Goal: Book appointment/travel/reservation

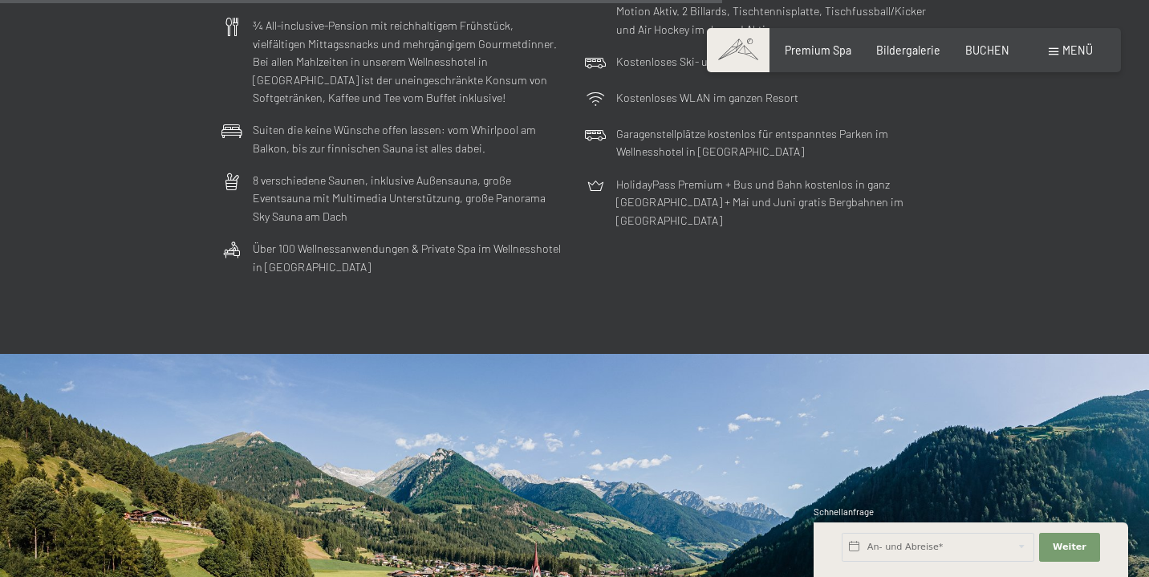
scroll to position [4450, 0]
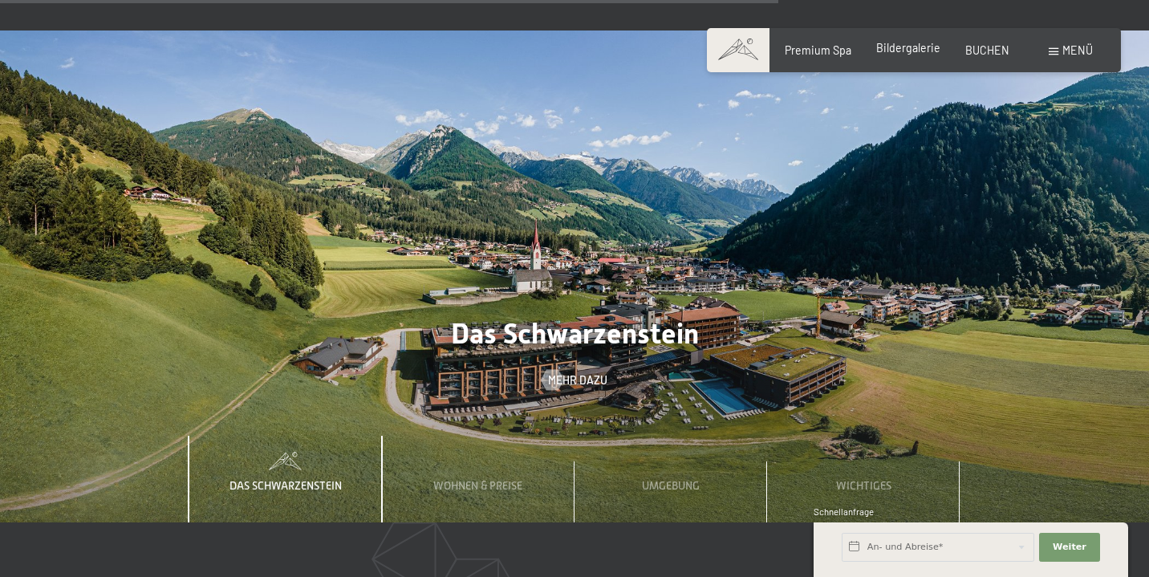
click at [930, 53] on span "Bildergalerie" at bounding box center [908, 48] width 64 height 14
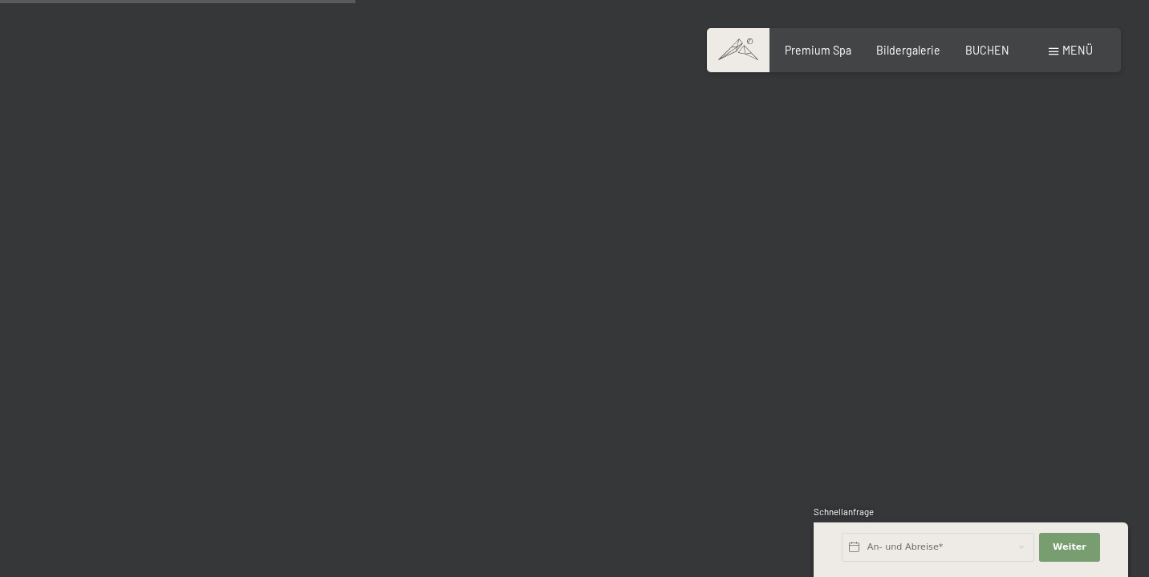
scroll to position [4285, 0]
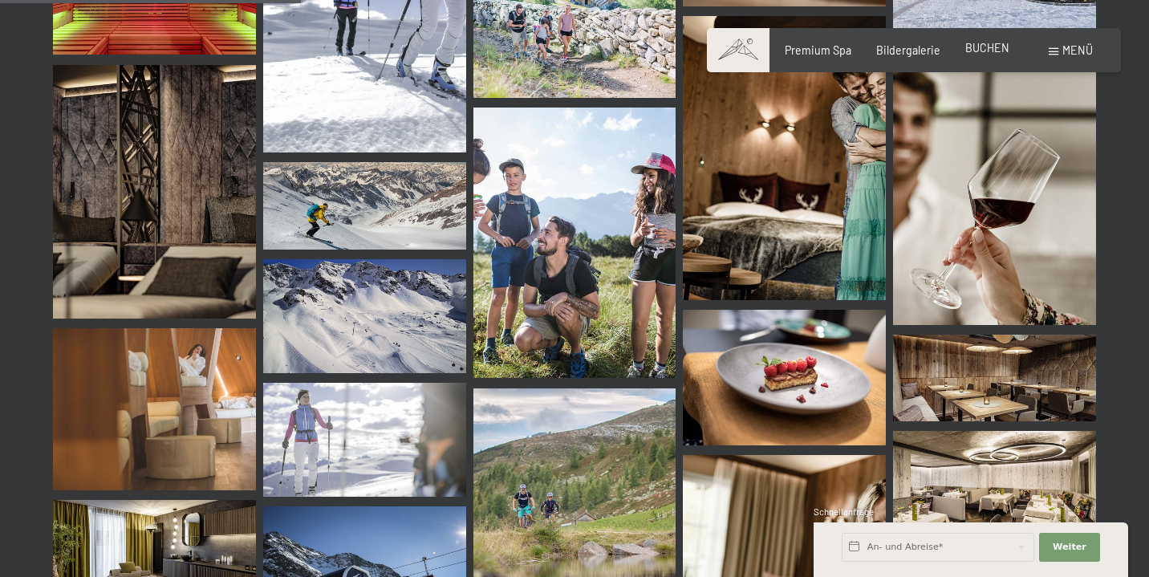
click at [977, 46] on span "BUCHEN" at bounding box center [987, 48] width 44 height 14
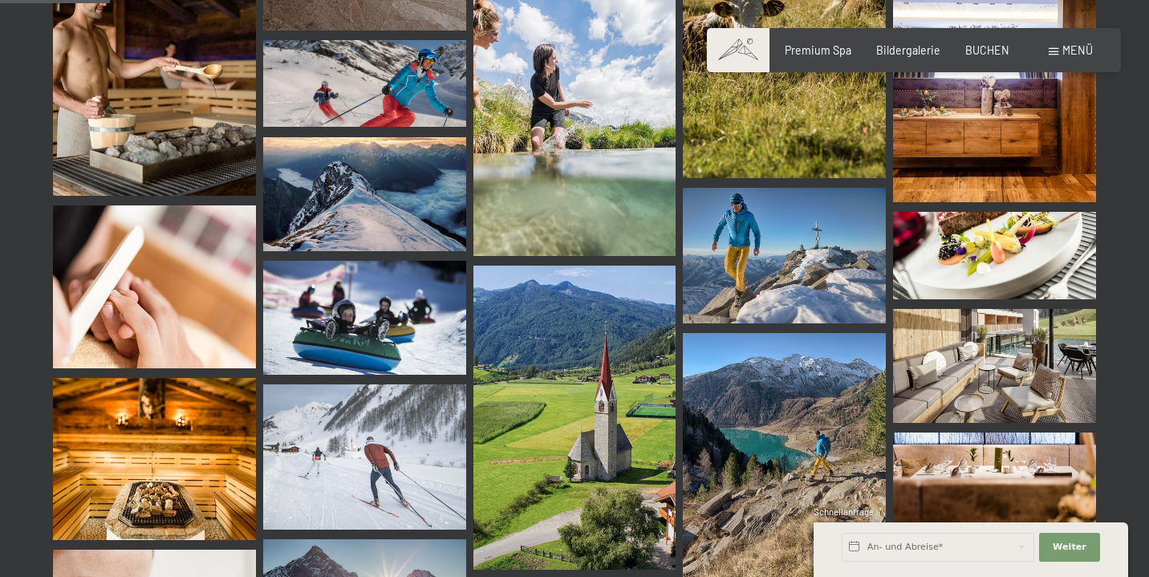
scroll to position [1251, 0]
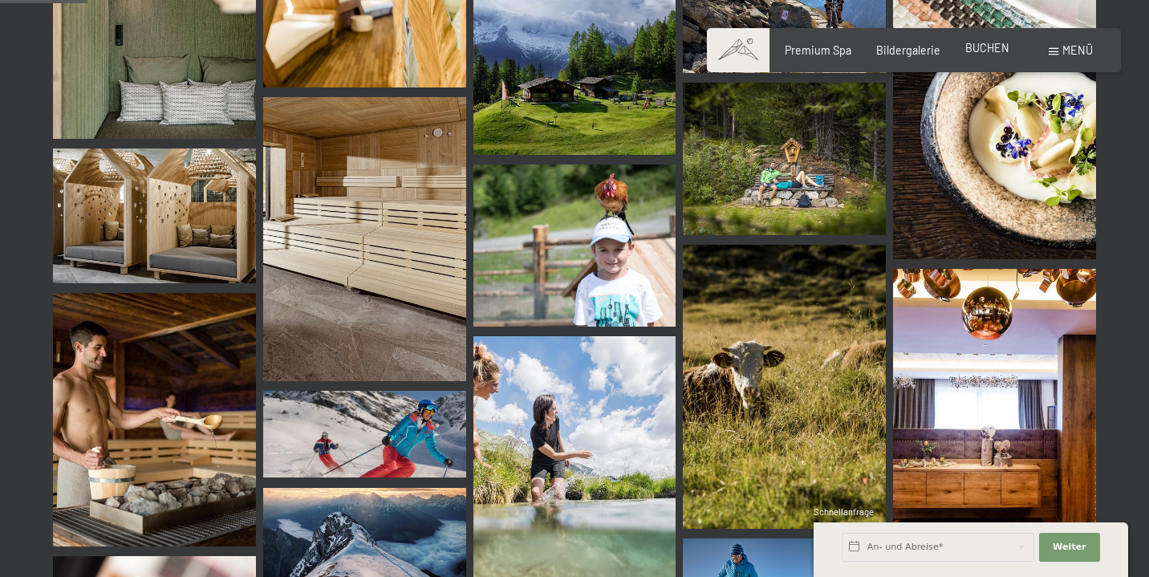
click at [996, 48] on span "BUCHEN" at bounding box center [987, 48] width 44 height 14
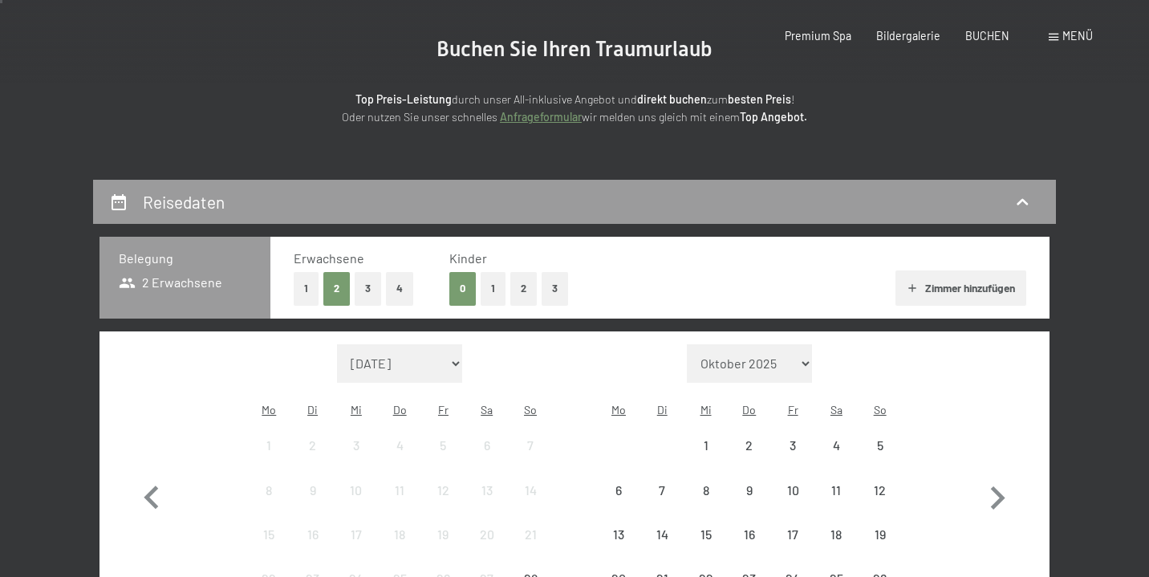
scroll to position [319, 0]
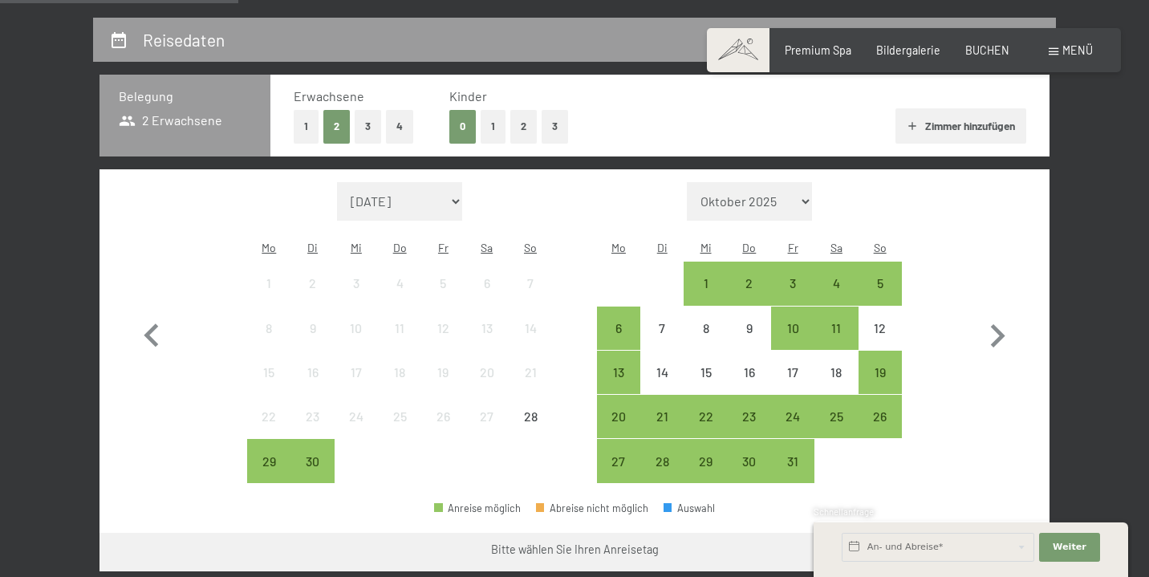
click at [508, 124] on div "0 1 2 3" at bounding box center [508, 126] width 118 height 33
click at [501, 124] on button "1" at bounding box center [492, 126] width 25 height 33
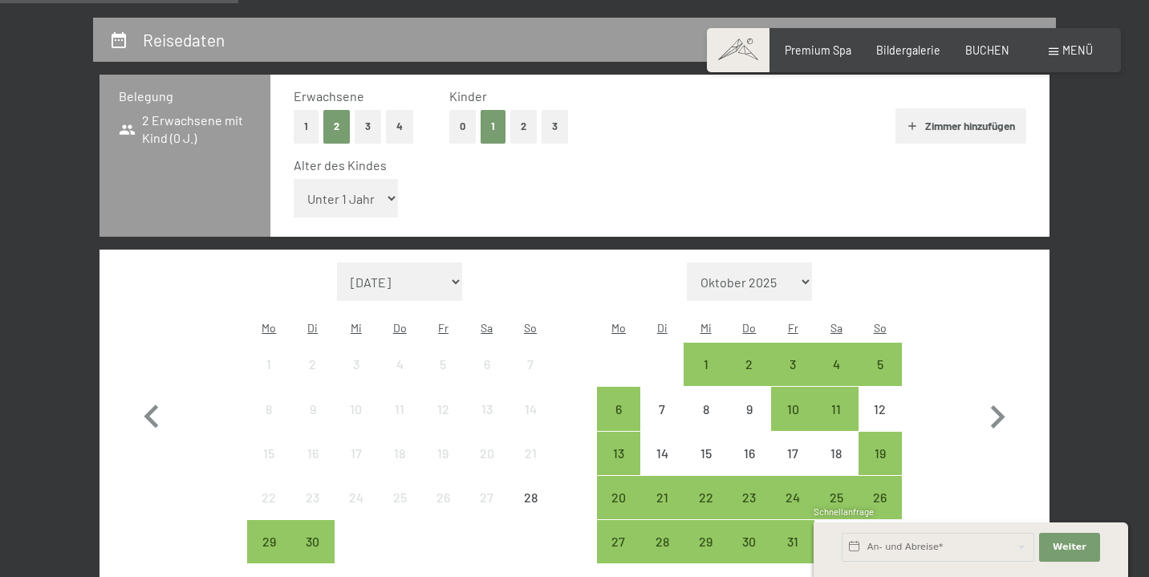
select select "12"
click at [832, 447] on div "18" at bounding box center [836, 467] width 40 height 40
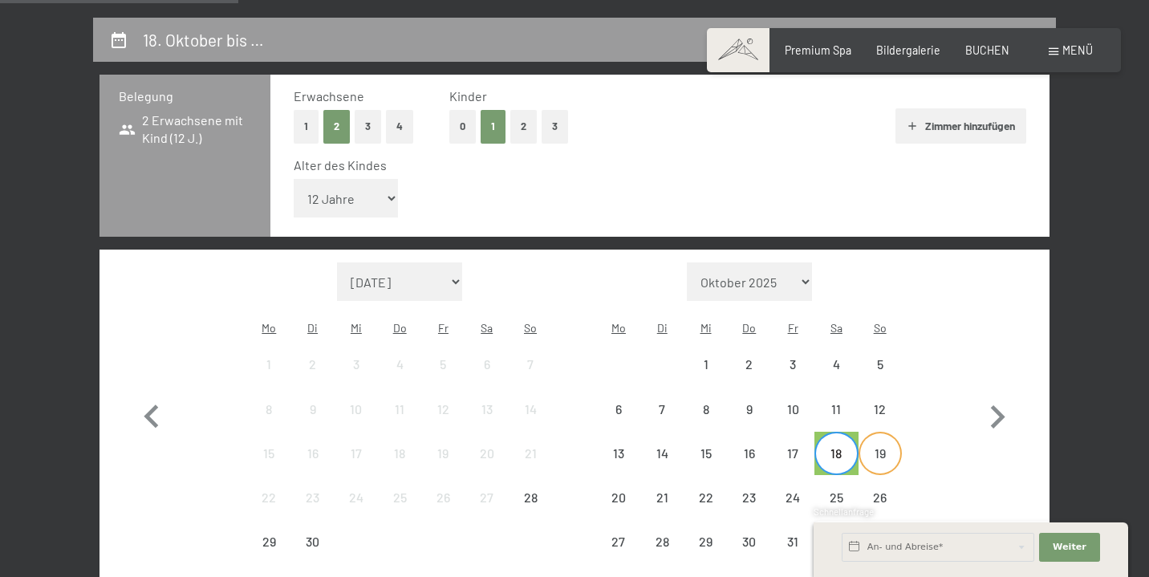
click at [874, 447] on div "19" at bounding box center [880, 467] width 40 height 40
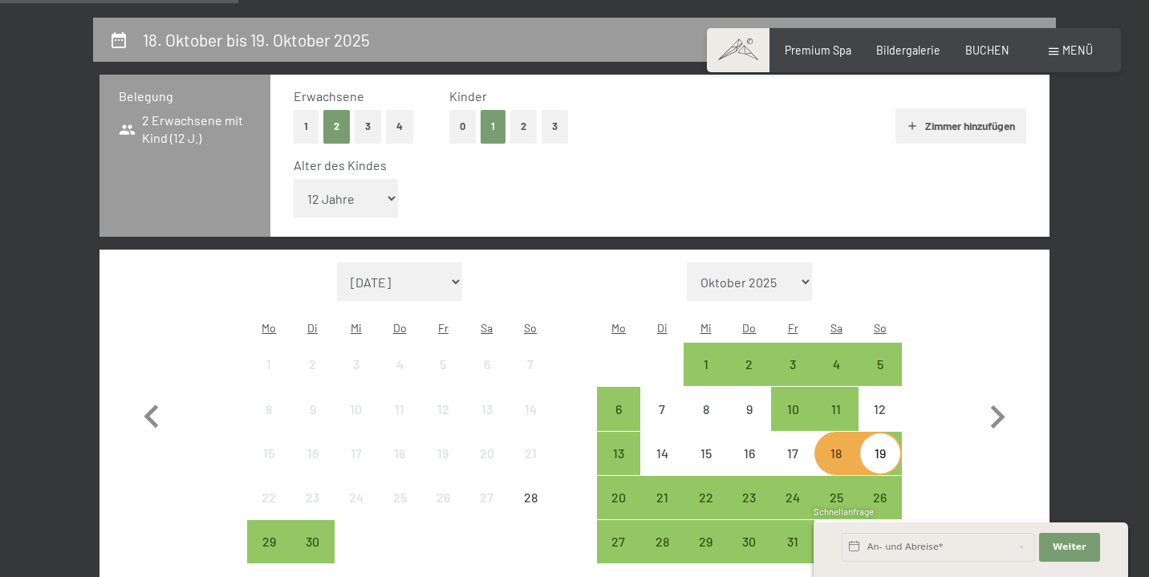
click at [938, 419] on div "Monat/Jahr September 2025 Oktober 2025 November 2025 Dezember 2025 Januar 2026 …" at bounding box center [574, 413] width 893 height 302
drag, startPoint x: 1011, startPoint y: 464, endPoint x: 997, endPoint y: 456, distance: 16.5
click at [1011, 464] on button "button" at bounding box center [997, 413] width 47 height 302
select select "2025-10-01"
select select "2025-11-01"
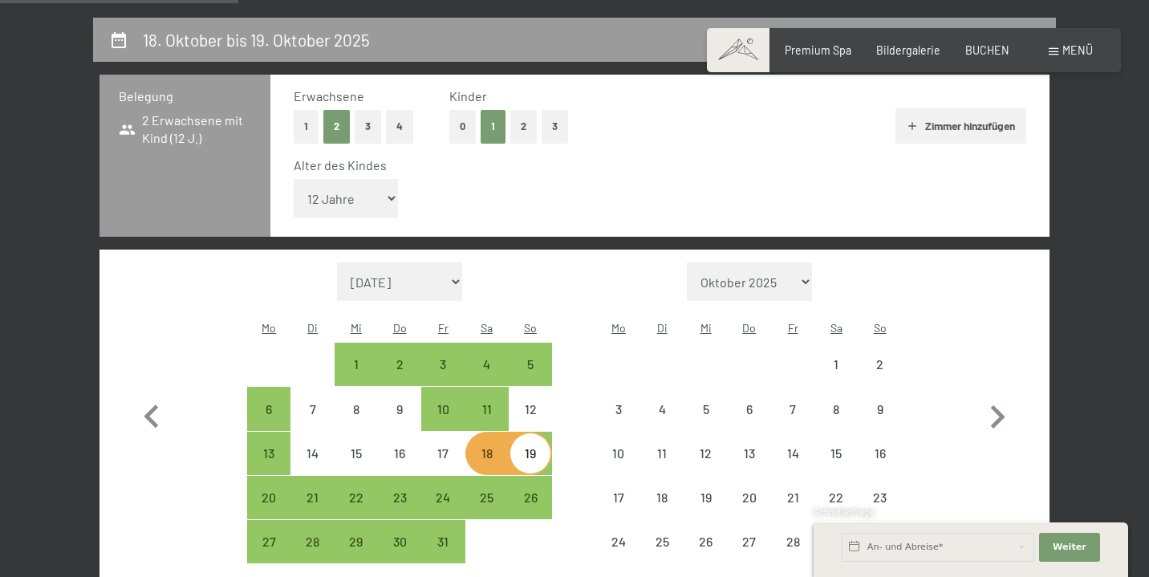
select select "2025-10-01"
select select "2025-11-01"
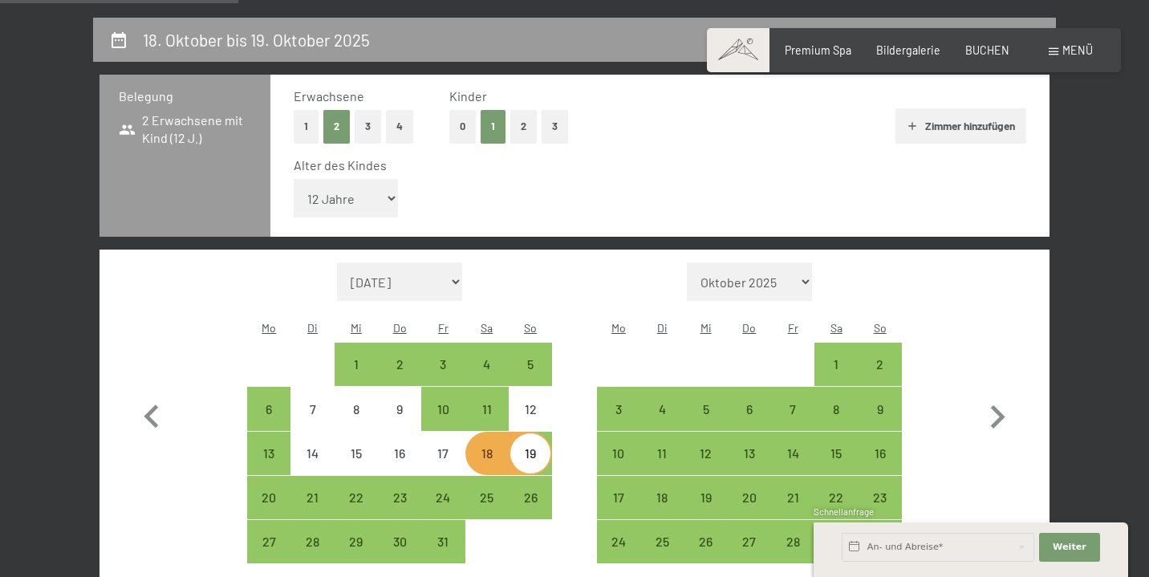
click at [467, 119] on button "0" at bounding box center [462, 126] width 26 height 33
select select "2025-10-01"
select select "2025-11-01"
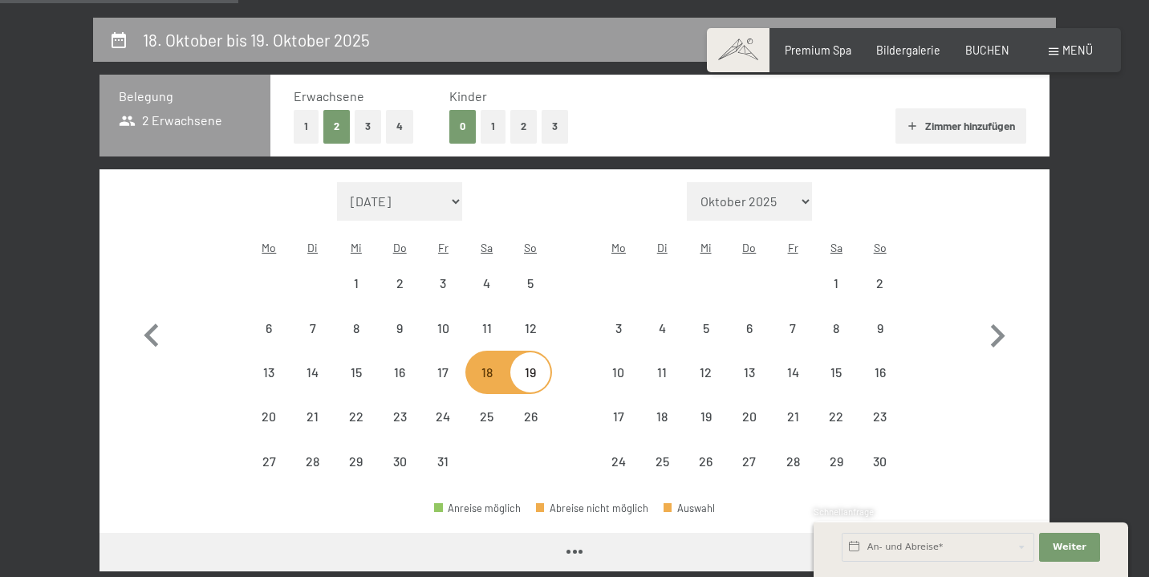
select select "2025-10-01"
select select "2025-11-01"
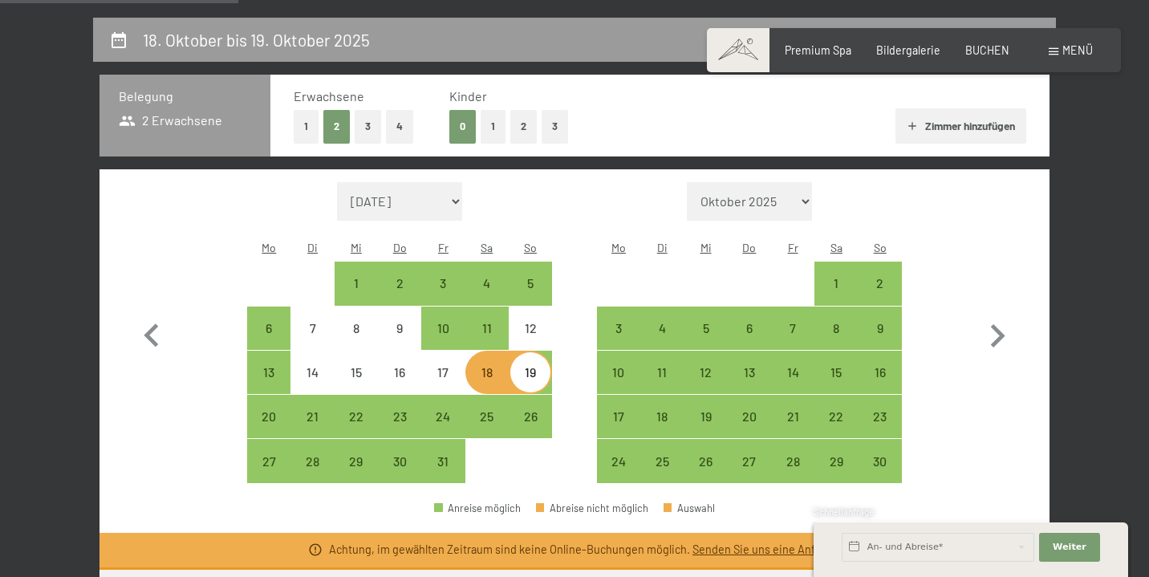
click at [589, 244] on div "Monat/Jahr September 2025 Oktober 2025 November 2025 Dezember 2025 Januar 2026 …" at bounding box center [574, 333] width 893 height 302
click at [148, 326] on icon "button" at bounding box center [151, 334] width 14 height 23
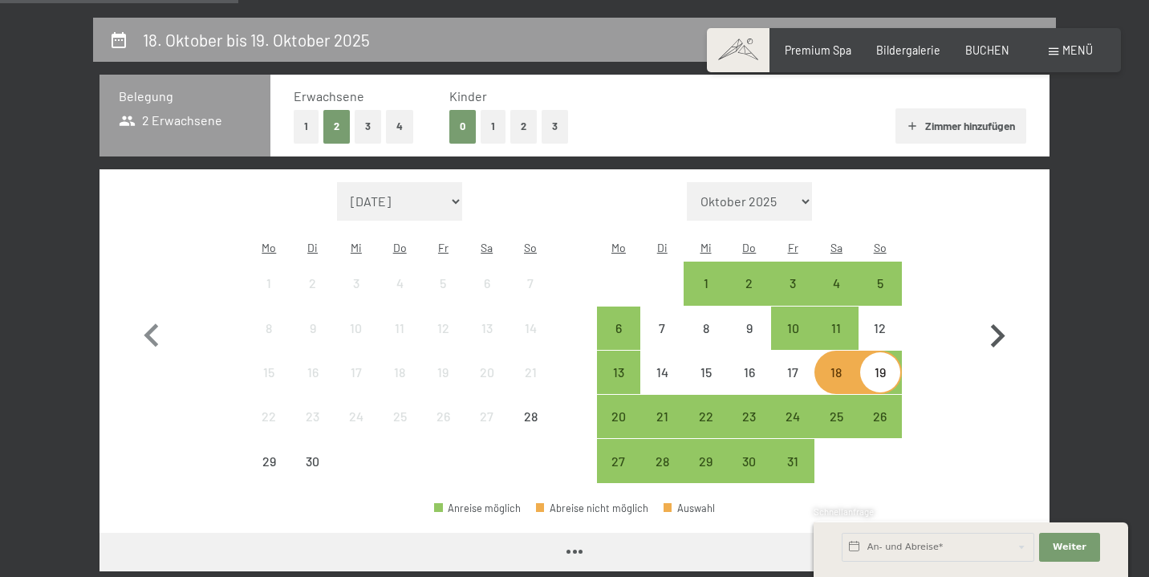
click at [999, 324] on icon "button" at bounding box center [998, 335] width 14 height 23
select select "2025-10-01"
select select "2025-11-01"
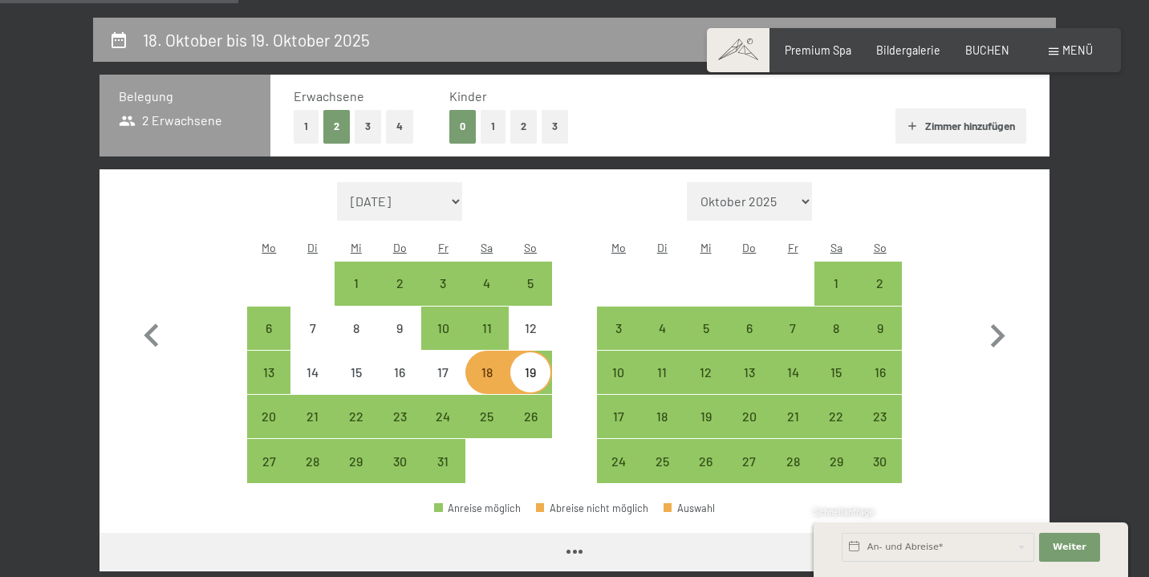
select select "2025-10-01"
select select "2025-11-01"
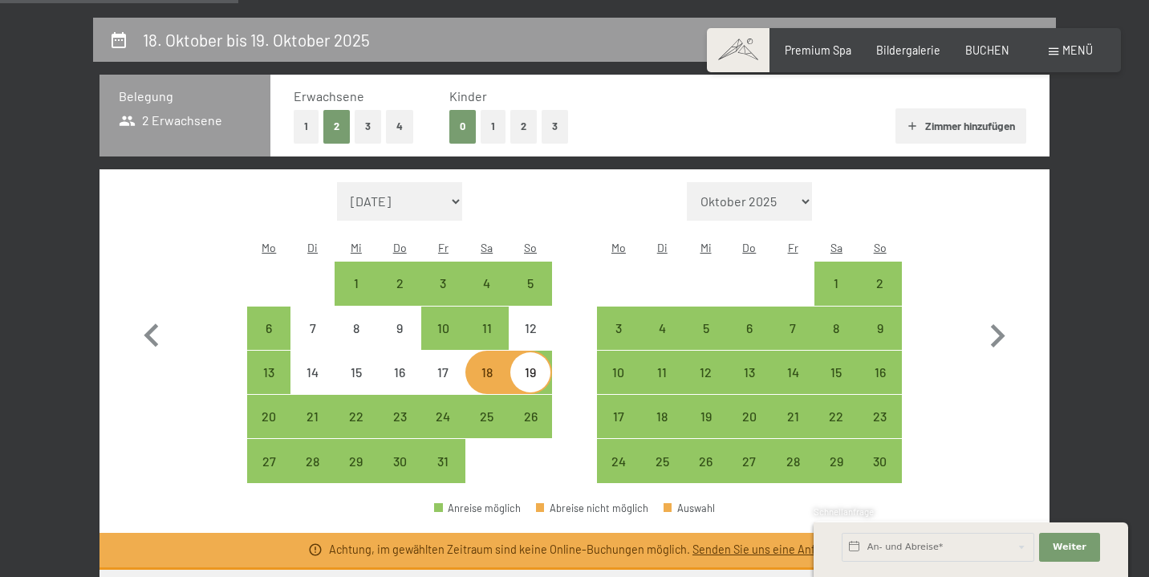
click at [476, 366] on div "18" at bounding box center [487, 386] width 40 height 40
select select "2025-10-01"
select select "2025-11-01"
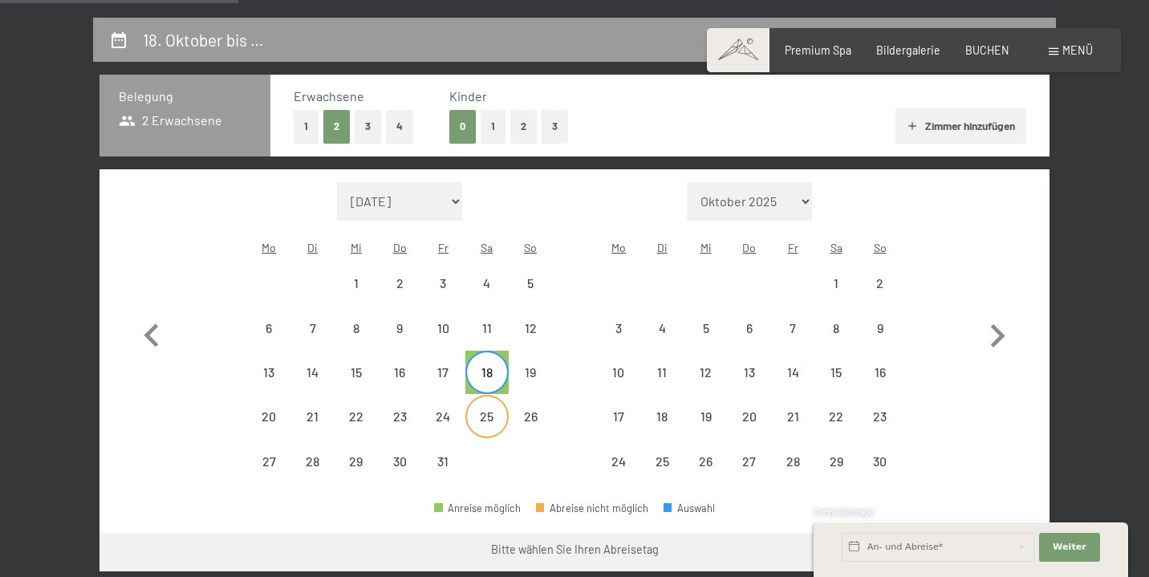
click at [487, 410] on div "25" at bounding box center [487, 430] width 40 height 40
select select "2025-10-01"
select select "2025-11-01"
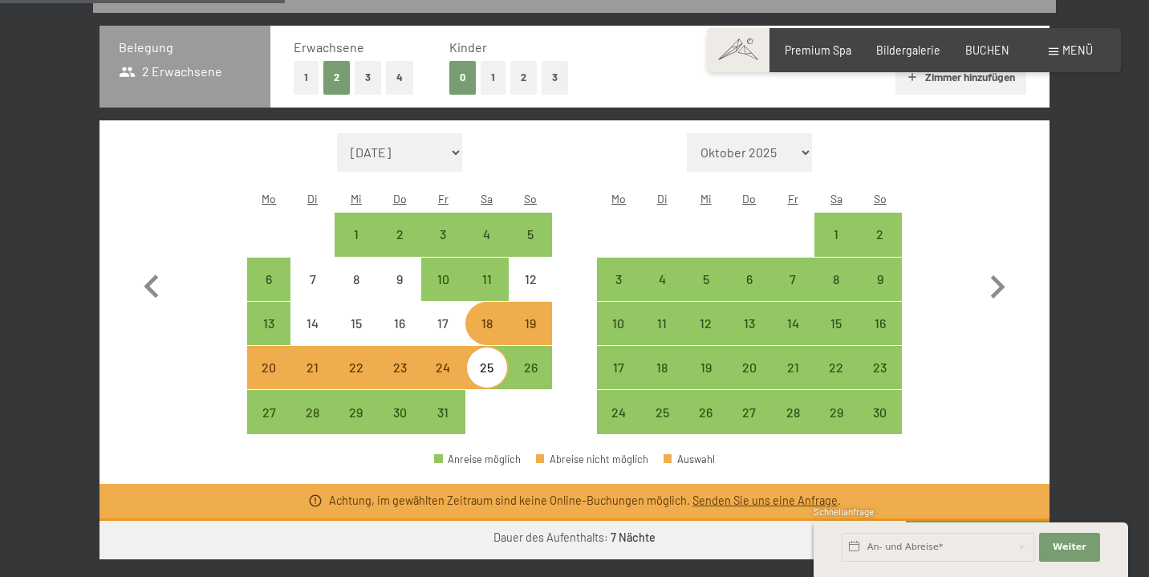
scroll to position [424, 0]
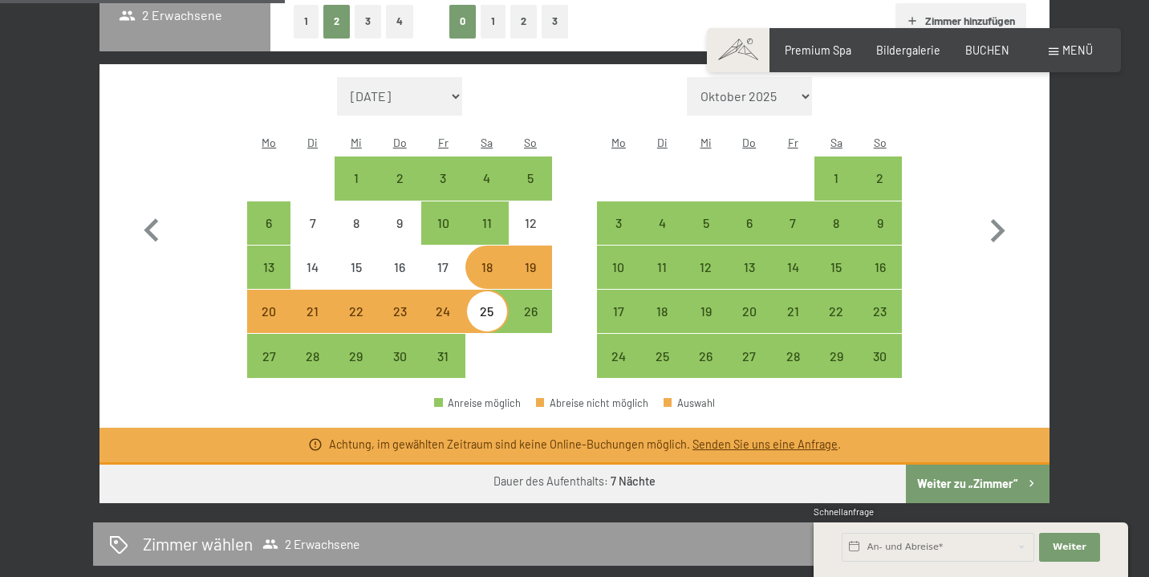
click at [954, 464] on button "Weiter zu „Zimmer“" at bounding box center [978, 483] width 144 height 38
select select "2025-10-01"
select select "2025-11-01"
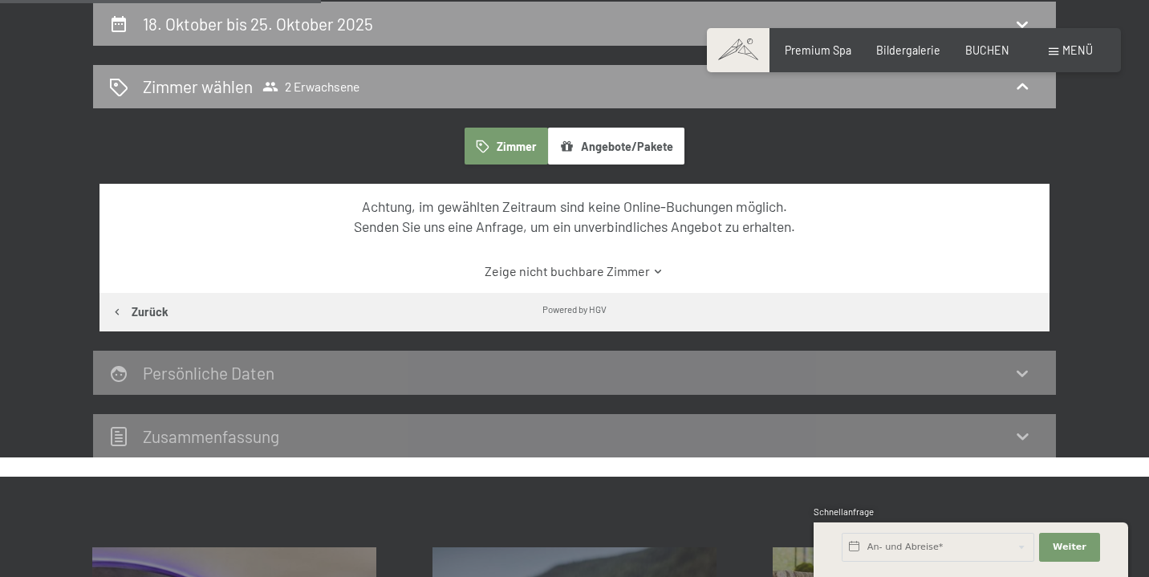
scroll to position [218, 0]
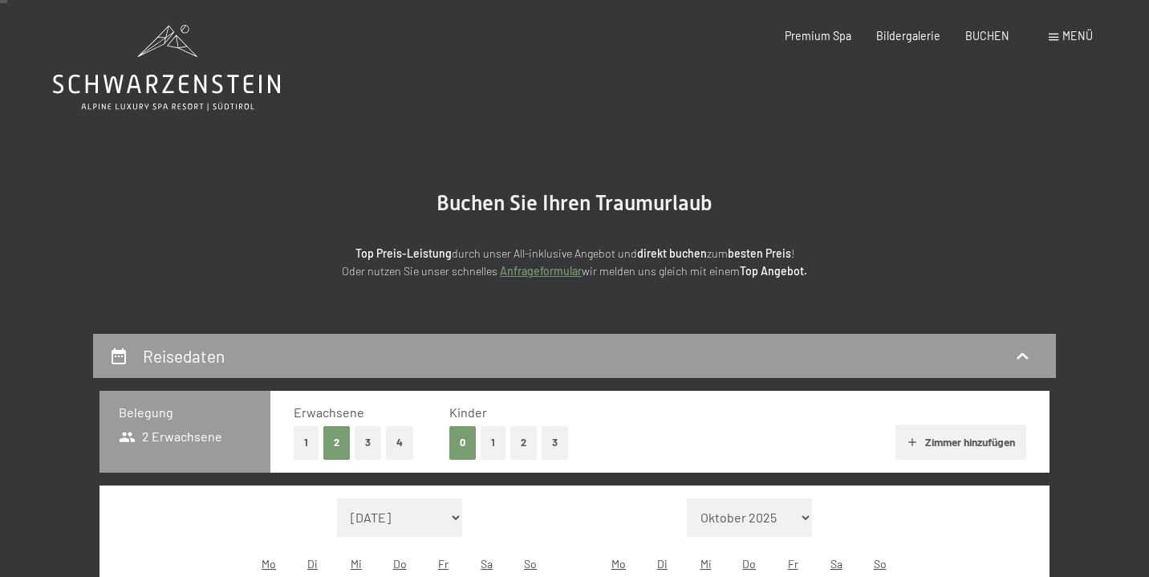
scroll to position [128, 0]
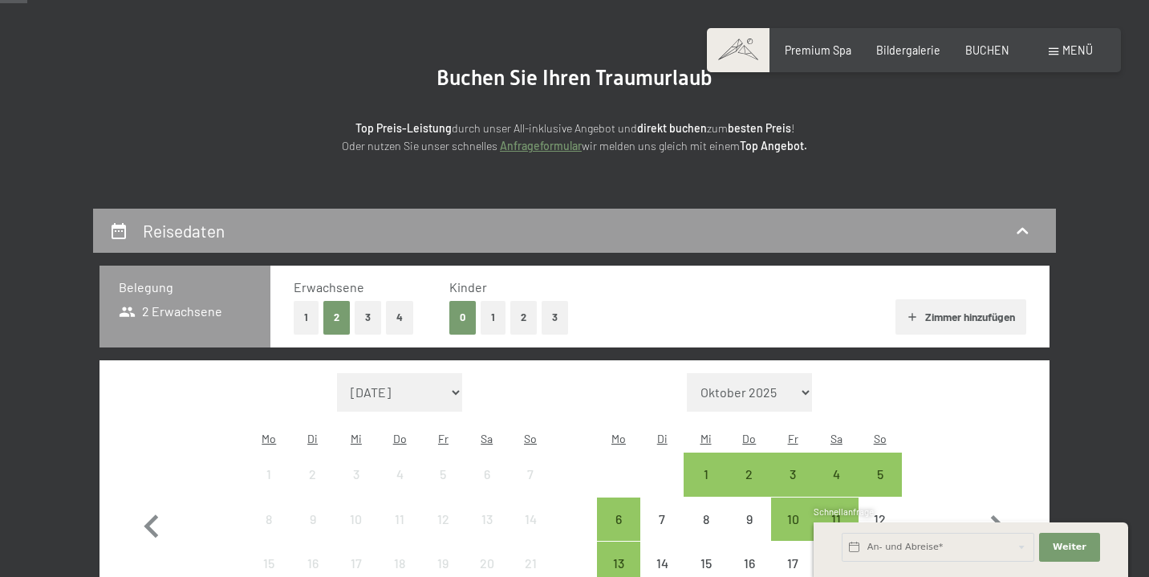
click at [541, 139] on link "Anfrageformular" at bounding box center [541, 146] width 82 height 14
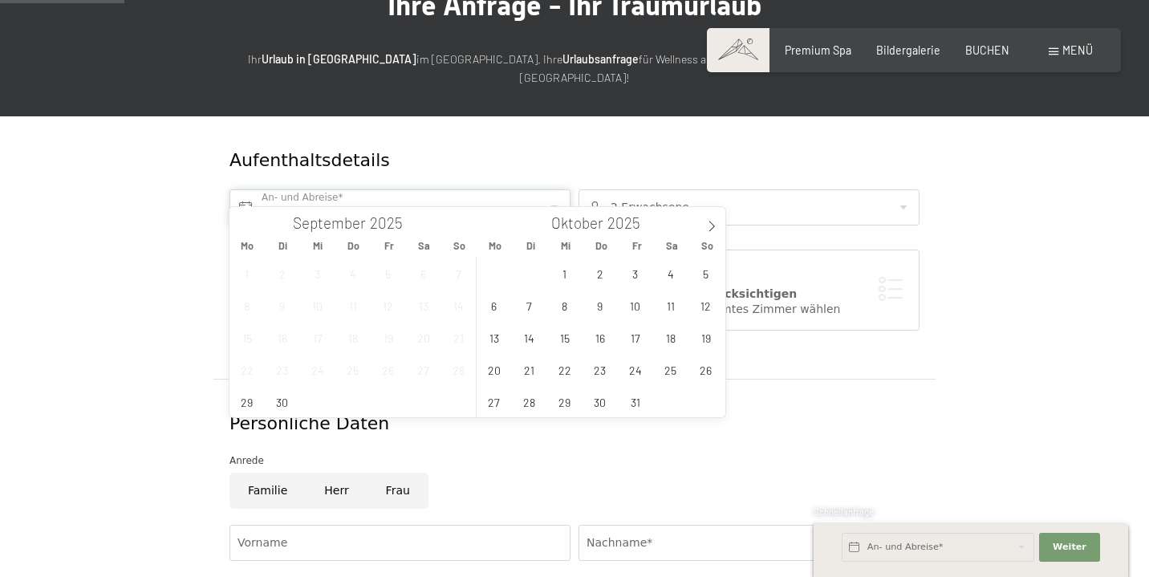
click at [318, 189] on input "text" at bounding box center [399, 207] width 341 height 36
click at [662, 336] on span "18" at bounding box center [669, 337] width 31 height 31
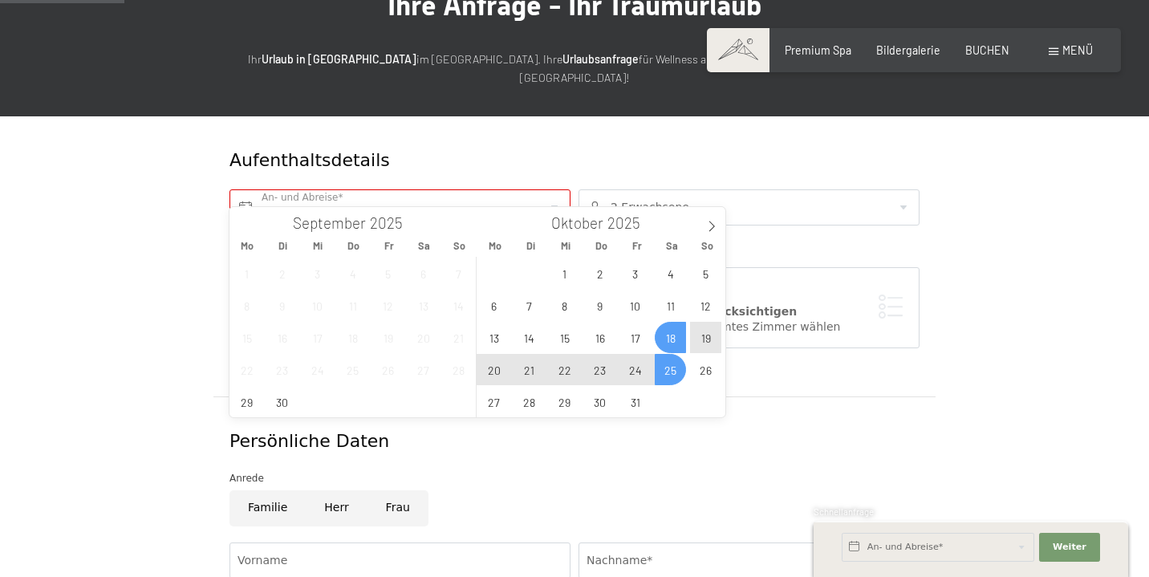
click at [669, 379] on span "25" at bounding box center [669, 369] width 31 height 31
type input "[DATE] - [DATE]"
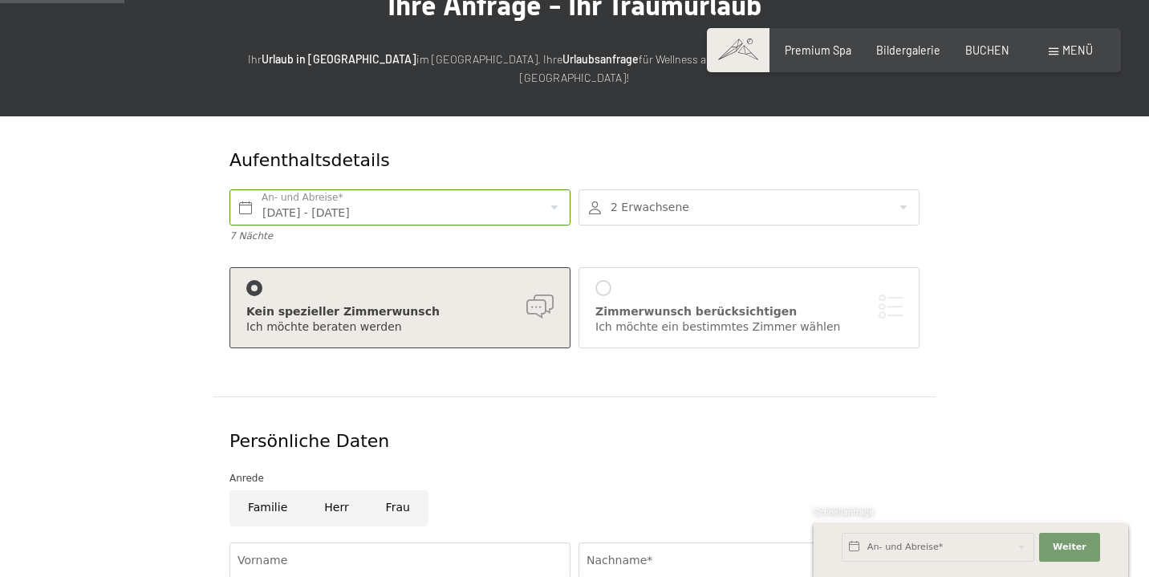
click at [829, 201] on div at bounding box center [748, 207] width 341 height 36
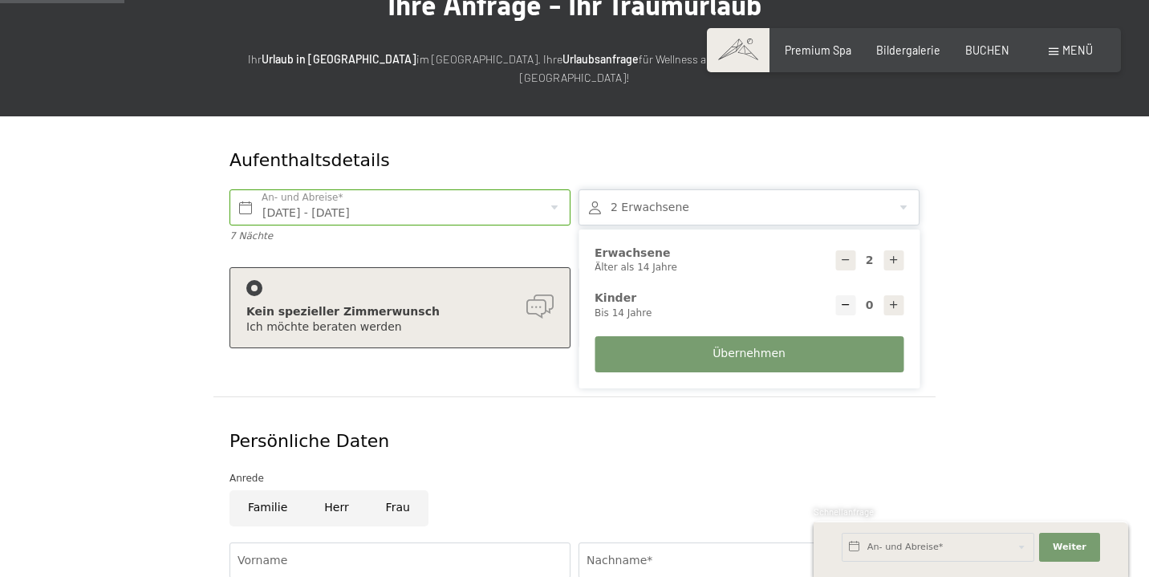
click at [849, 295] on div at bounding box center [845, 305] width 20 height 20
click at [890, 299] on icon at bounding box center [893, 304] width 11 height 11
type input "1"
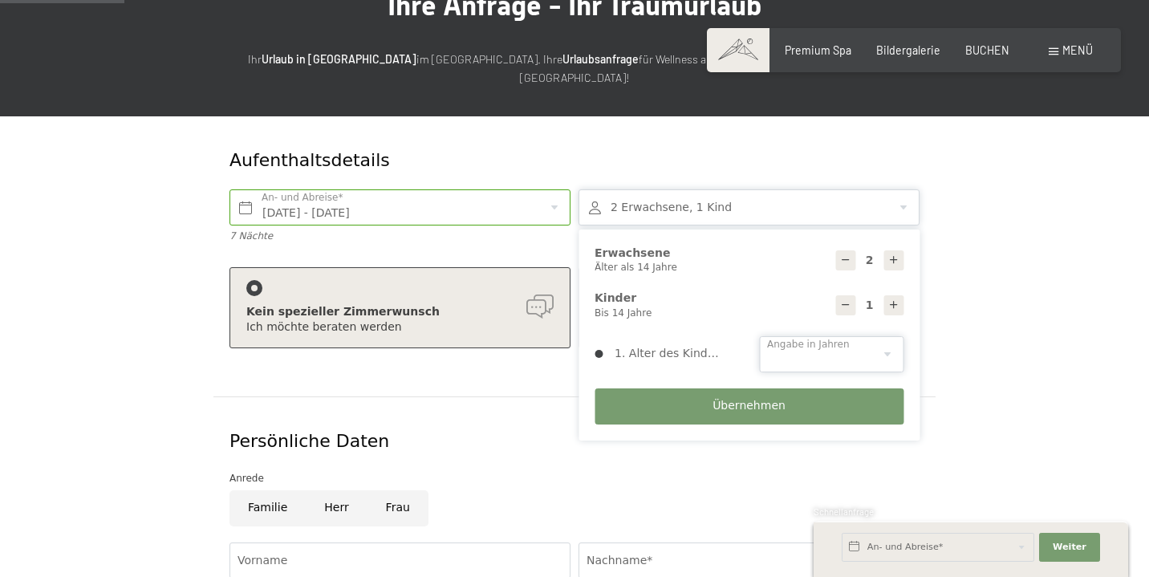
select select "12"
click at [691, 388] on button "Übernehmen" at bounding box center [748, 406] width 309 height 36
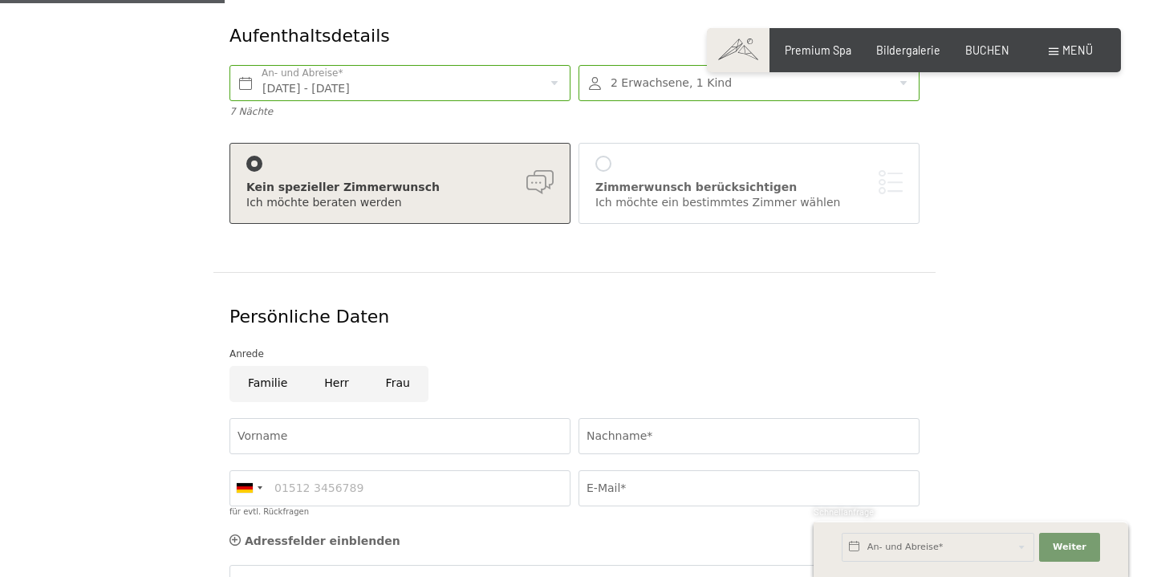
scroll to position [307, 0]
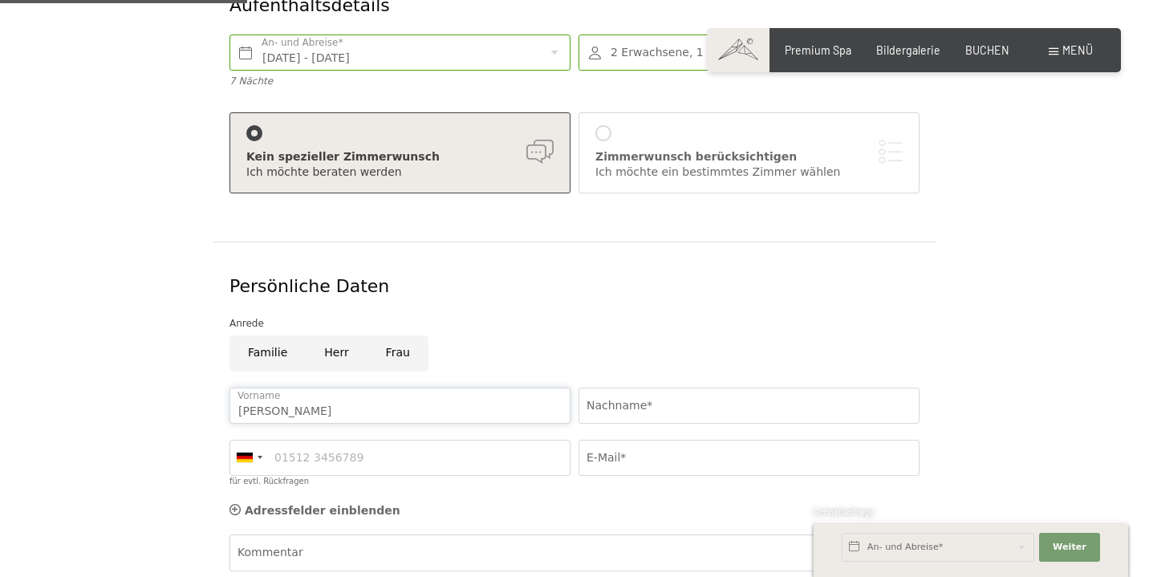
type input "[PERSON_NAME]"
type input "Kokoschka"
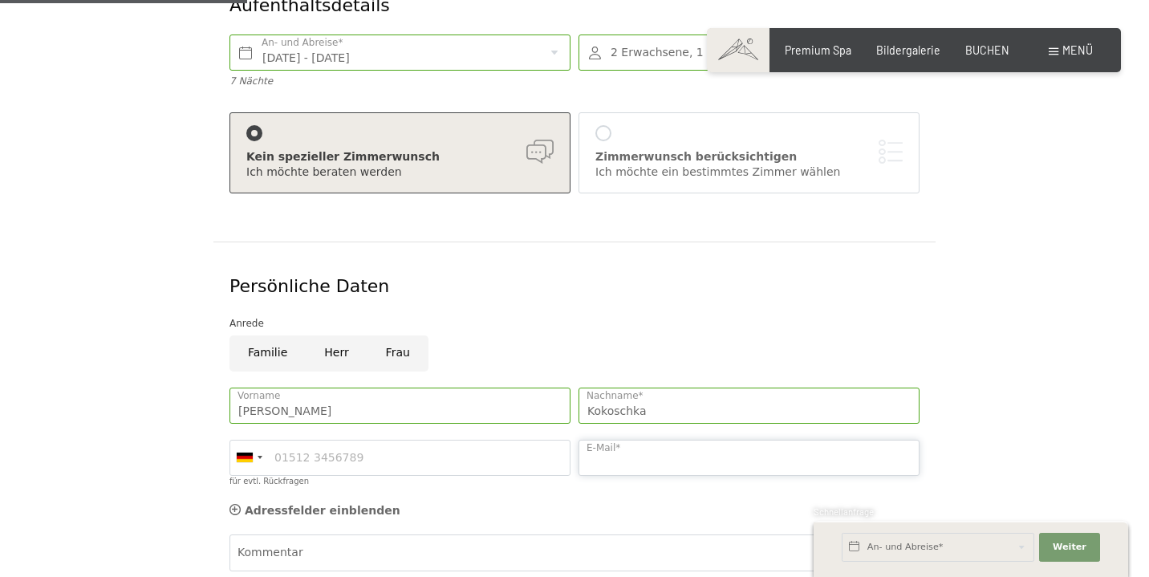
type input "[PERSON_NAME][EMAIL_ADDRESS][DOMAIN_NAME]"
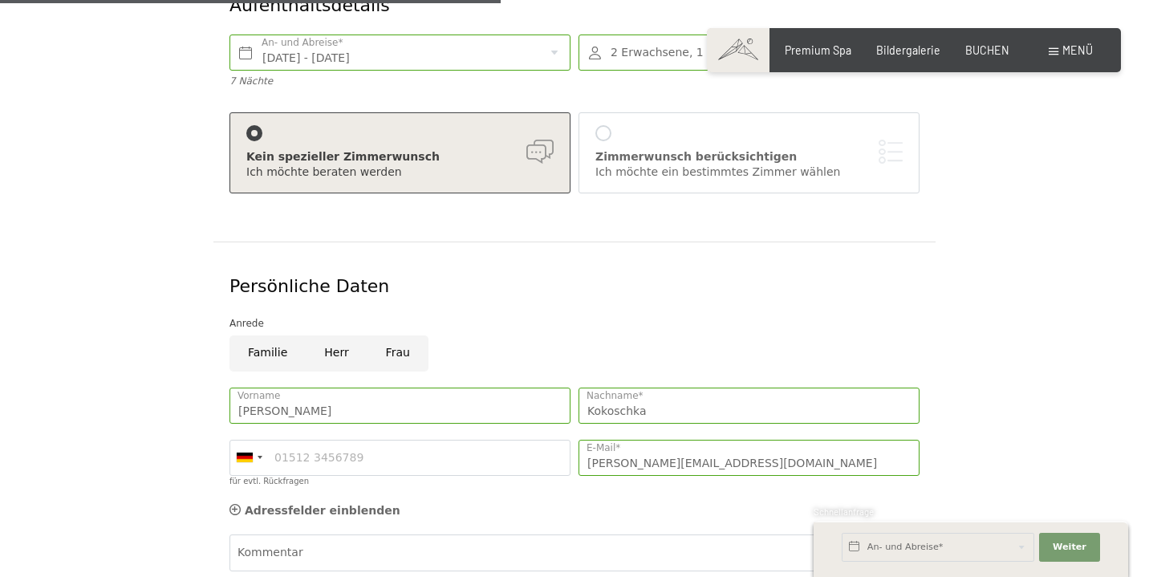
scroll to position [623, 0]
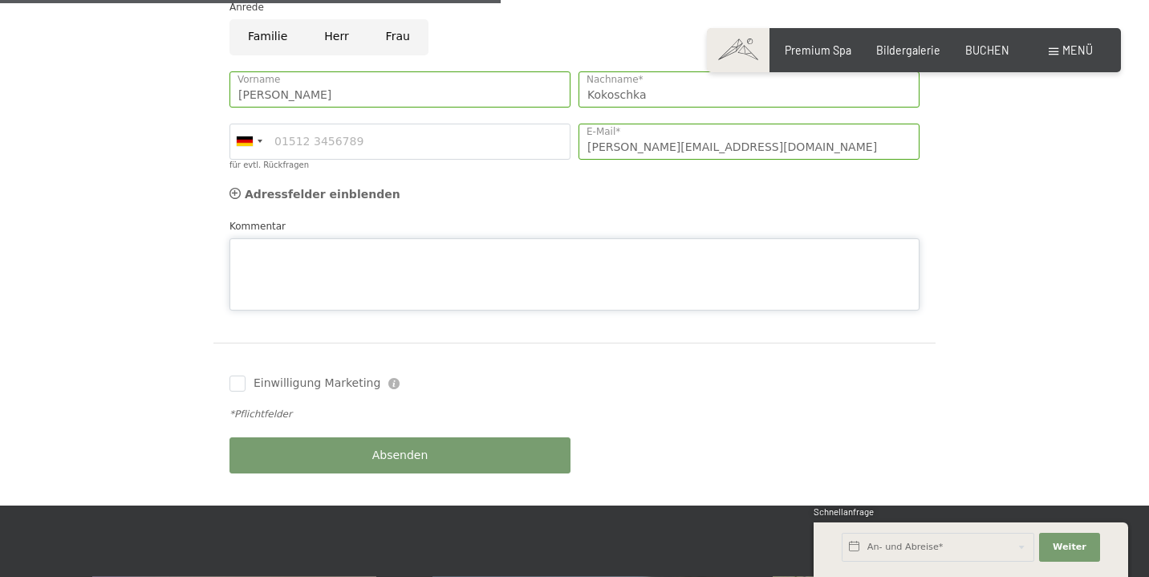
click at [314, 218] on div "Kommentar" at bounding box center [574, 264] width 690 height 92
type textarea "Anreise auch am 19.10. möglich. 1 Hund dabei, bitte ruhiges und schönes Zimmer"
click at [427, 438] on button "Absenden" at bounding box center [399, 455] width 341 height 36
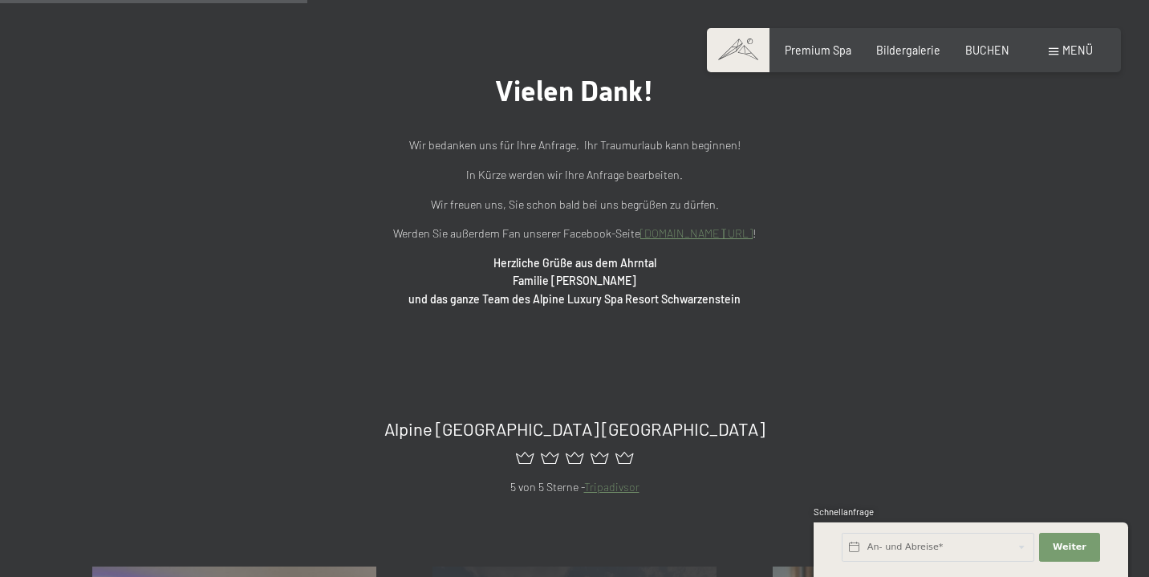
scroll to position [272, 0]
